Goal: Transaction & Acquisition: Purchase product/service

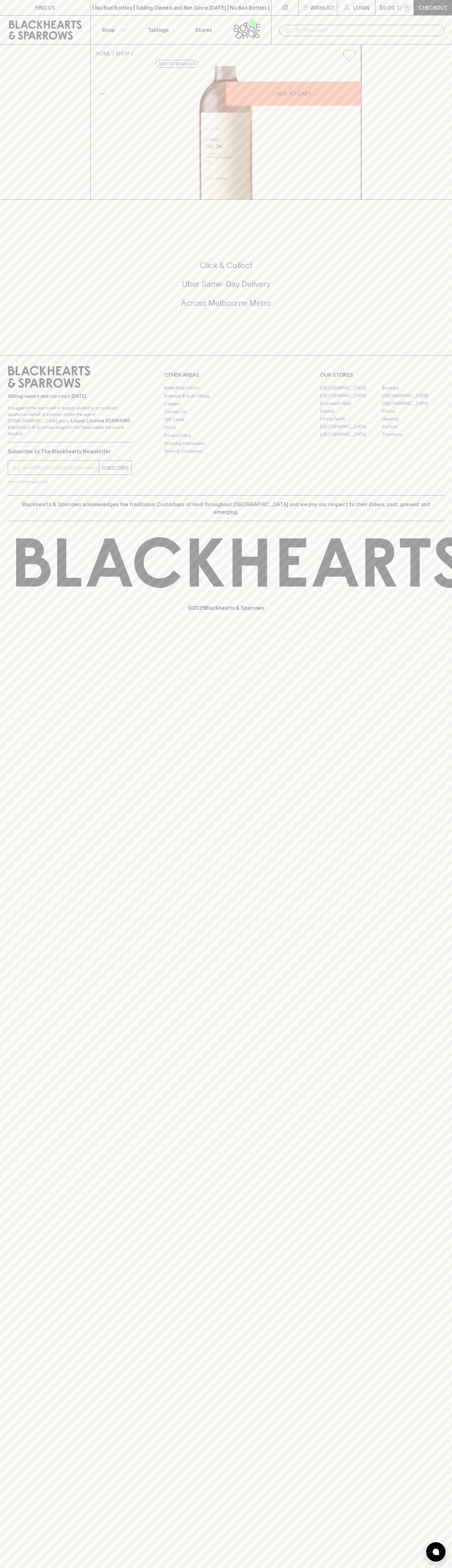
click at [335, 32] on input "text" at bounding box center [366, 30] width 144 height 10
click at [431, 962] on div "FIND US | No Bad Bottles | Sibling Owned and Run Since [DATE] | No Bad Bottles …" at bounding box center [226, 784] width 452 height 1568
click at [31, 1567] on html "FIND US | No Bad Bottles | Sibling Owned and Run Since [DATE] | No Bad Bottles …" at bounding box center [226, 784] width 452 height 1568
click at [7, 200] on div "HOME SHOP [DATE][PERSON_NAME] 2023 $18.00 Add to wishlist 10% discount when pur…" at bounding box center [226, 122] width 452 height 155
